Goal: Communication & Community: Answer question/provide support

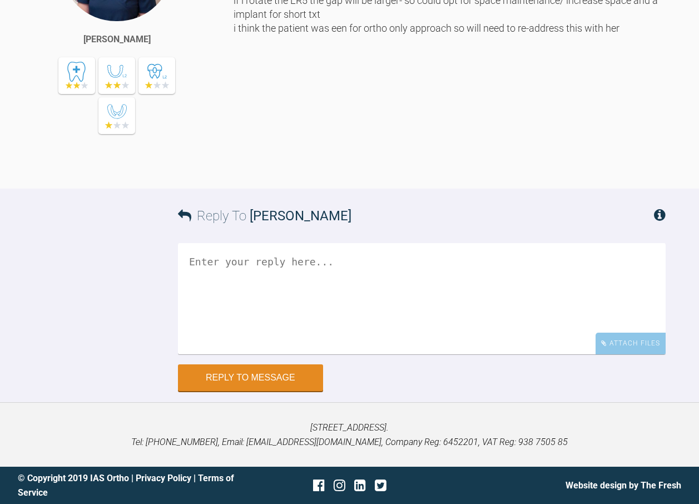
scroll to position [111, 0]
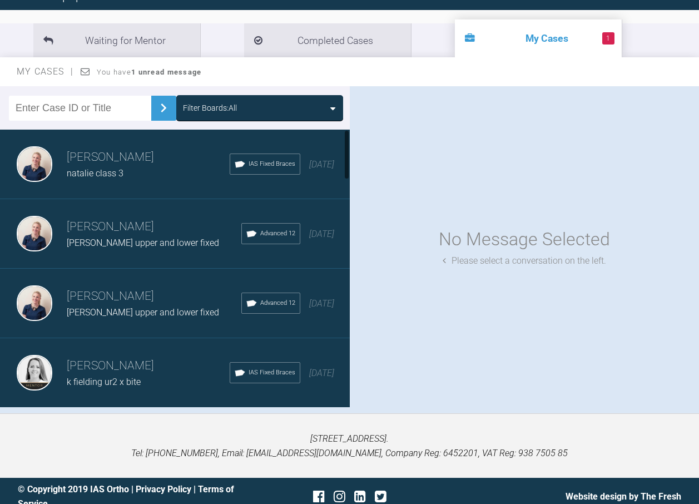
click at [244, 103] on div "Filter Boards: All" at bounding box center [260, 108] width 154 height 12
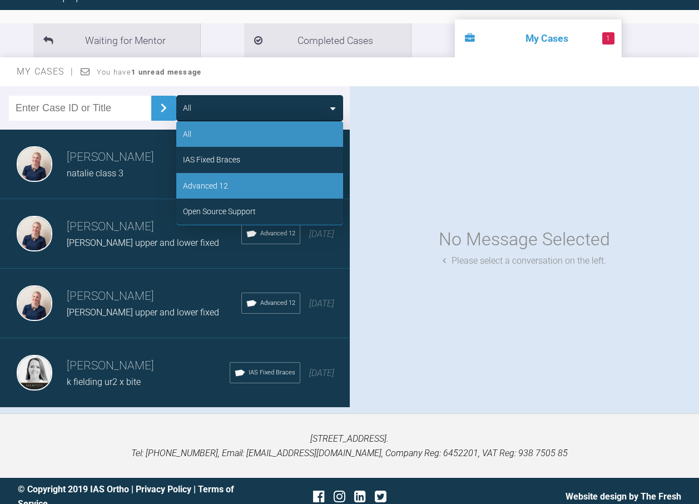
click at [239, 184] on div "Advanced 12" at bounding box center [259, 186] width 167 height 26
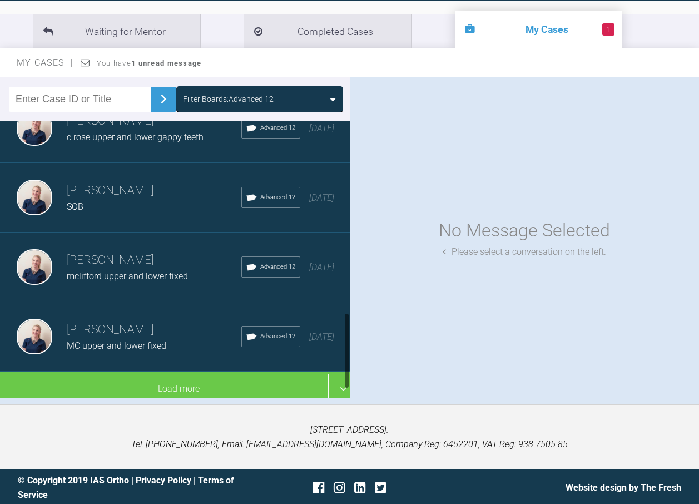
scroll to position [122, 0]
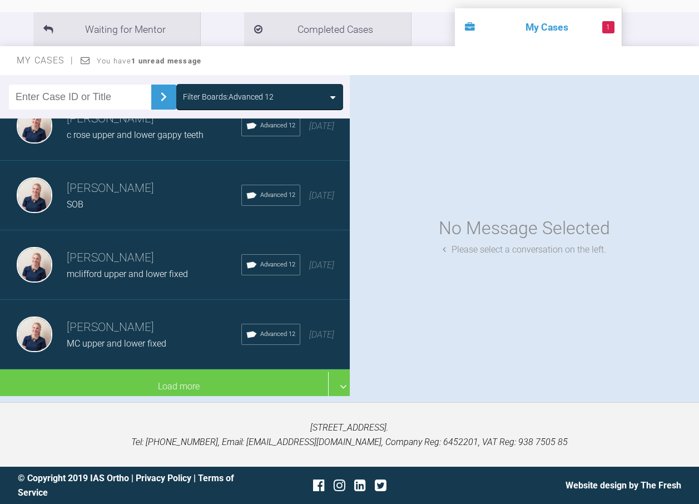
click at [131, 318] on h3 "[PERSON_NAME]" at bounding box center [154, 327] width 175 height 19
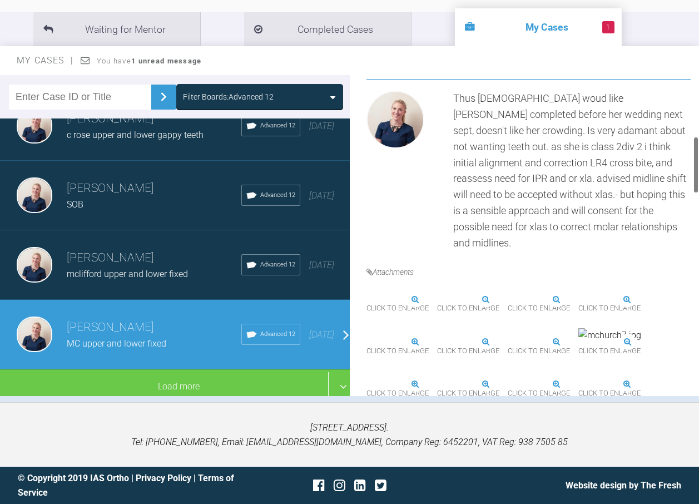
scroll to position [334, 0]
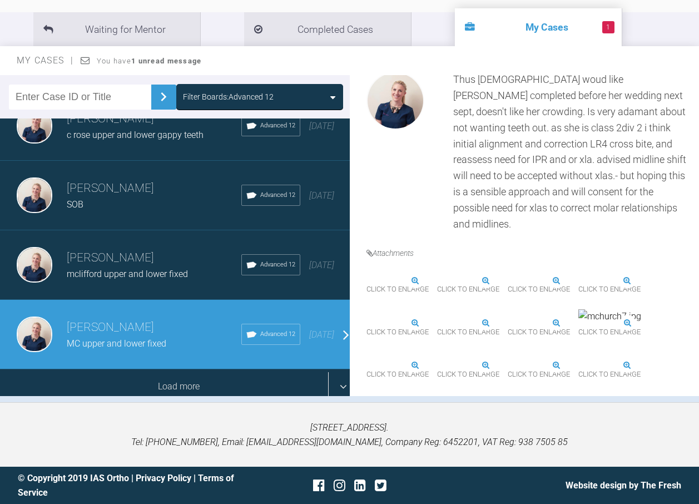
click at [167, 369] on div "Load more" at bounding box center [179, 386] width 358 height 34
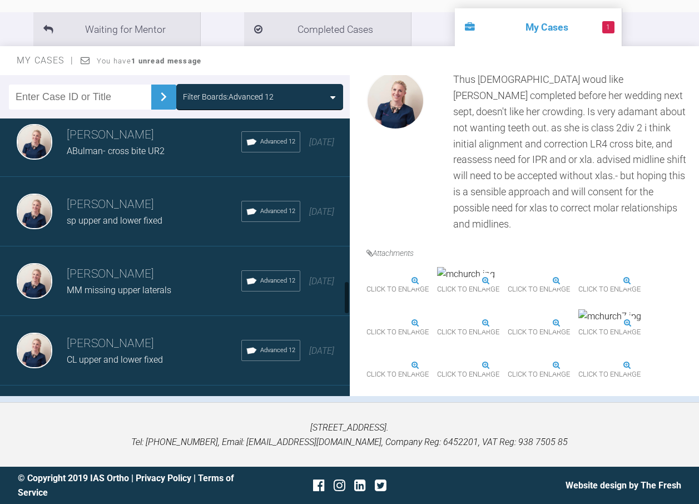
scroll to position [1282, 0]
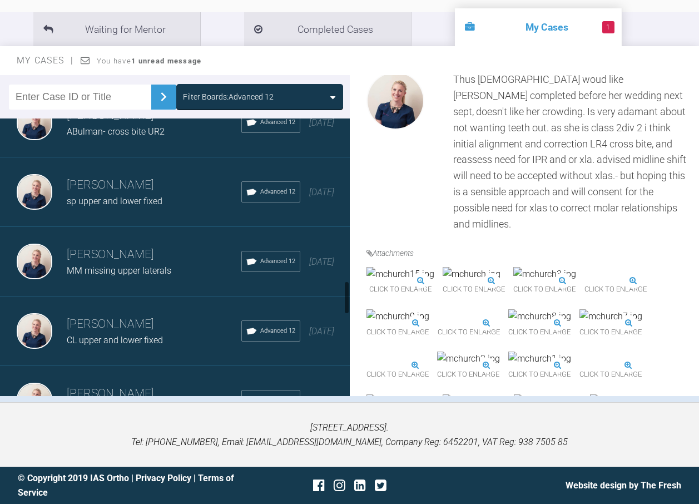
click at [123, 270] on span "MM missing upper laterals" at bounding box center [119, 270] width 105 height 11
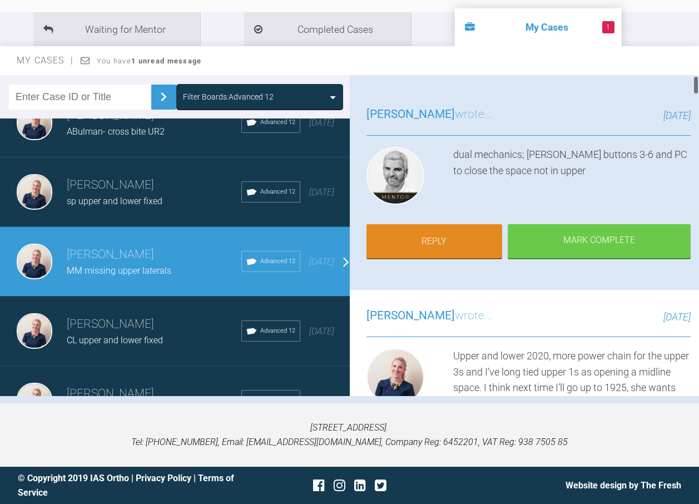
scroll to position [0, 0]
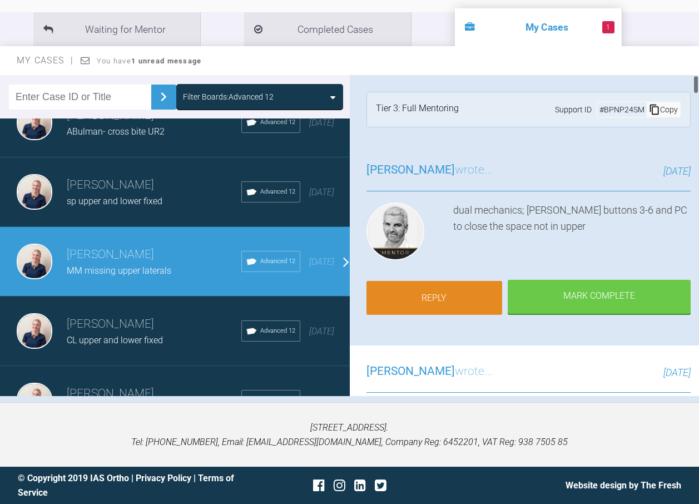
click at [463, 288] on link "Reply" at bounding box center [435, 298] width 136 height 34
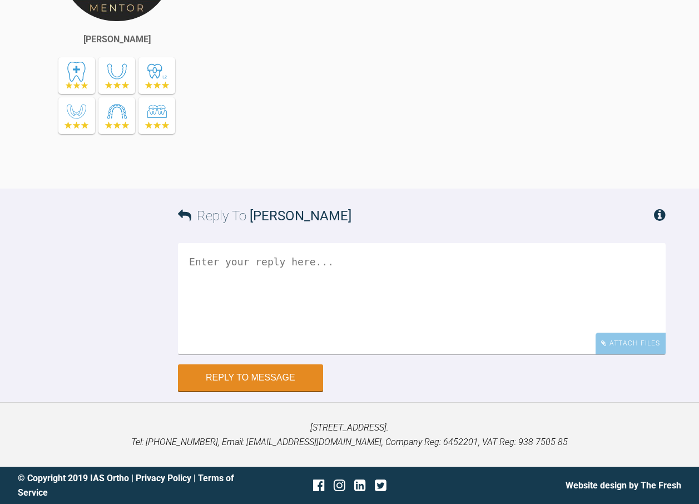
scroll to position [6895, 0]
click at [301, 270] on textarea at bounding box center [422, 298] width 488 height 111
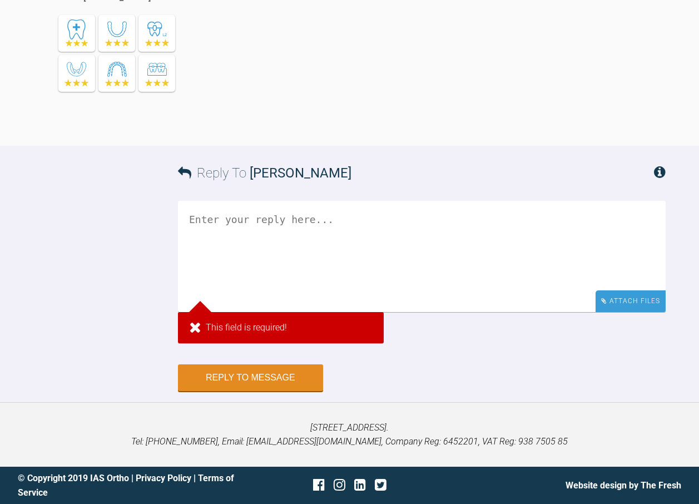
click at [612, 312] on div "Attach Files" at bounding box center [631, 301] width 70 height 22
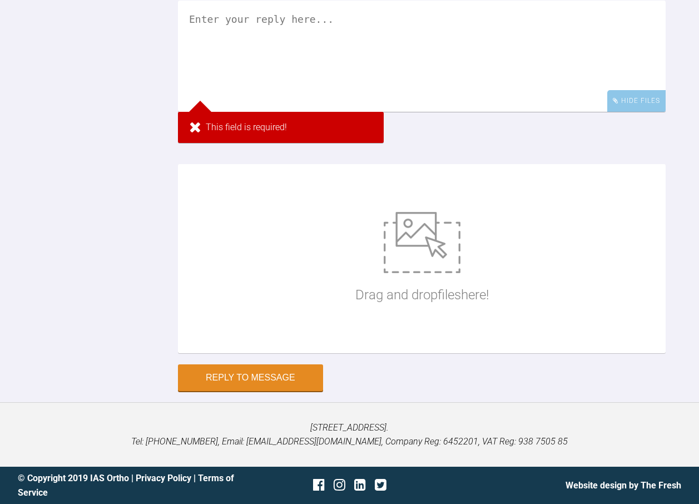
scroll to position [7117, 0]
click at [403, 294] on div "Drag and drop files here!" at bounding box center [421, 258] width 133 height 167
type input "C:\fakepath\mmccorie43.jpg"
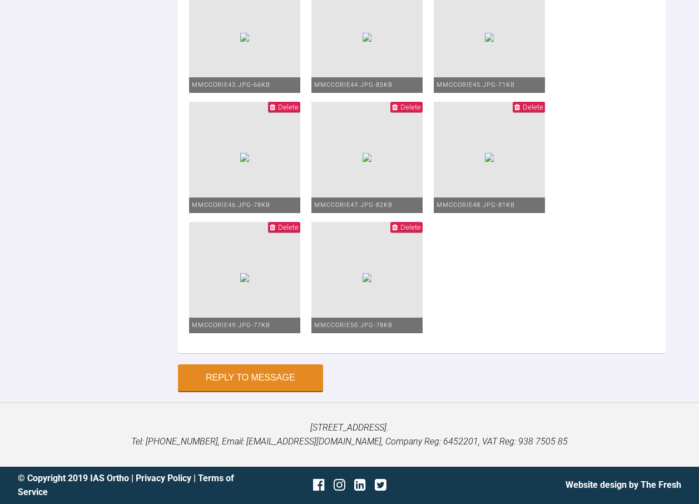
scroll to position [7077, 0]
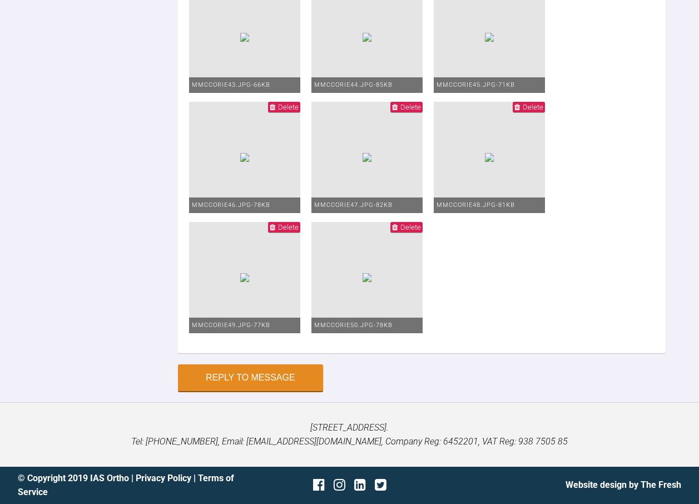
type textarea "upper and lower 1925niti long ties upper 1-1. ul654, ur654 2 unit powerchians o…"
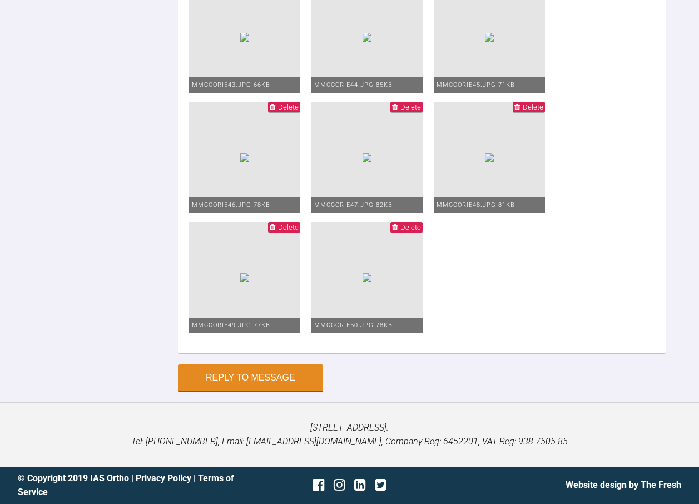
type input "C:\fakepath\mmccorie51.jpg"
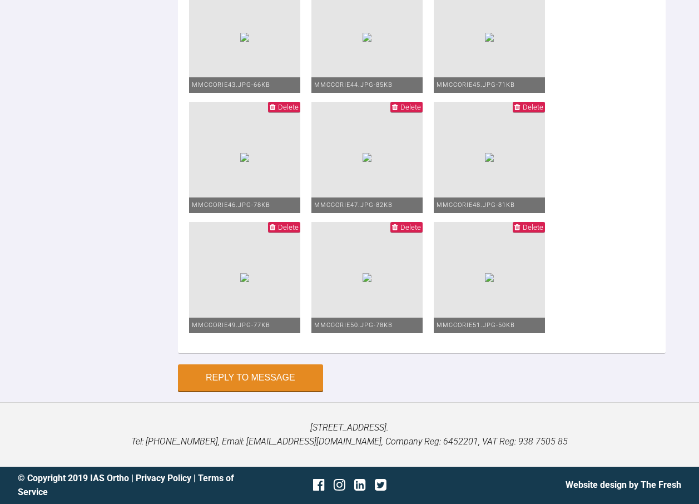
drag, startPoint x: 550, startPoint y: 166, endPoint x: 529, endPoint y: 162, distance: 20.3
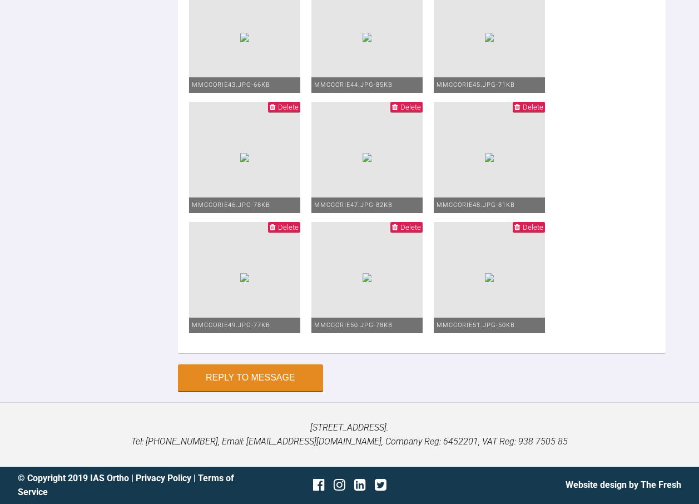
scroll to position [7600, 0]
type textarea "upper and lower 1925niti long ties upper 1-1. ul654, ur654 2 unit powerchians o…"
click at [276, 392] on button "Reply to Message" at bounding box center [250, 378] width 145 height 27
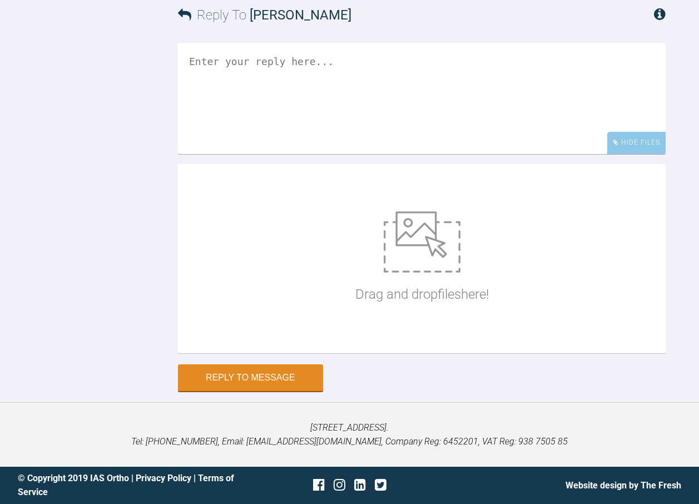
scroll to position [6882, 0]
